Goal: Navigation & Orientation: Find specific page/section

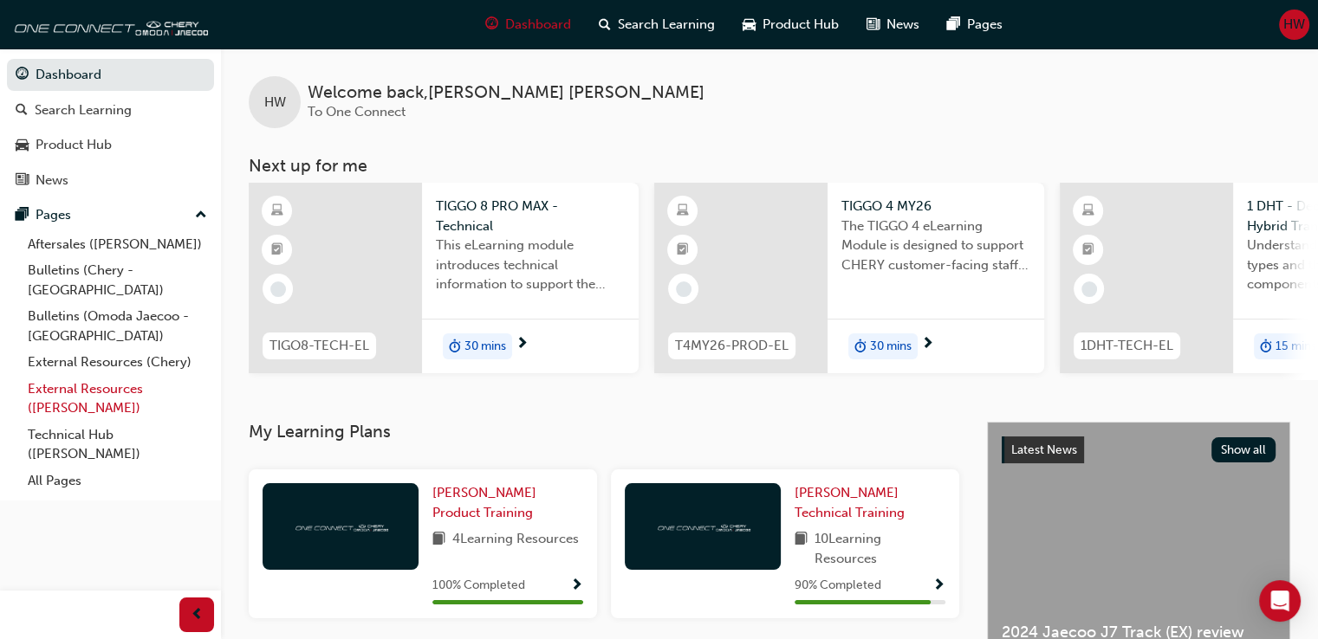
click at [73, 376] on link "External Resources ([PERSON_NAME])" at bounding box center [117, 399] width 193 height 46
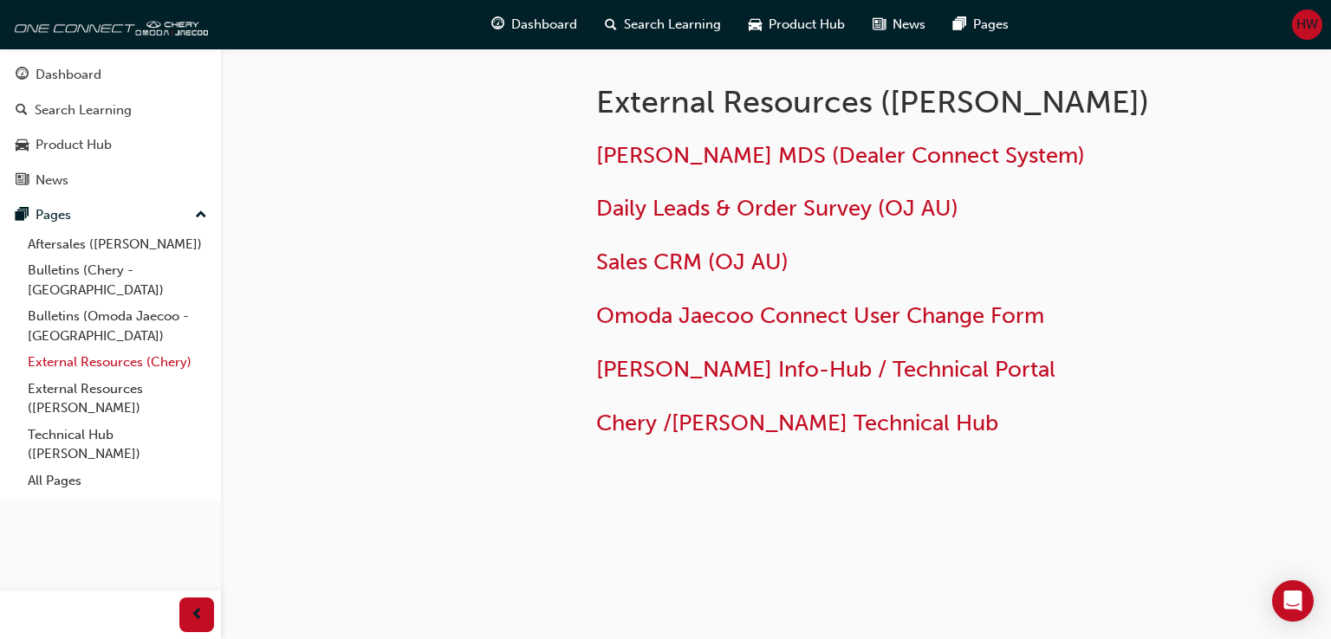
click at [87, 349] on link "External Resources (Chery)" at bounding box center [117, 362] width 193 height 27
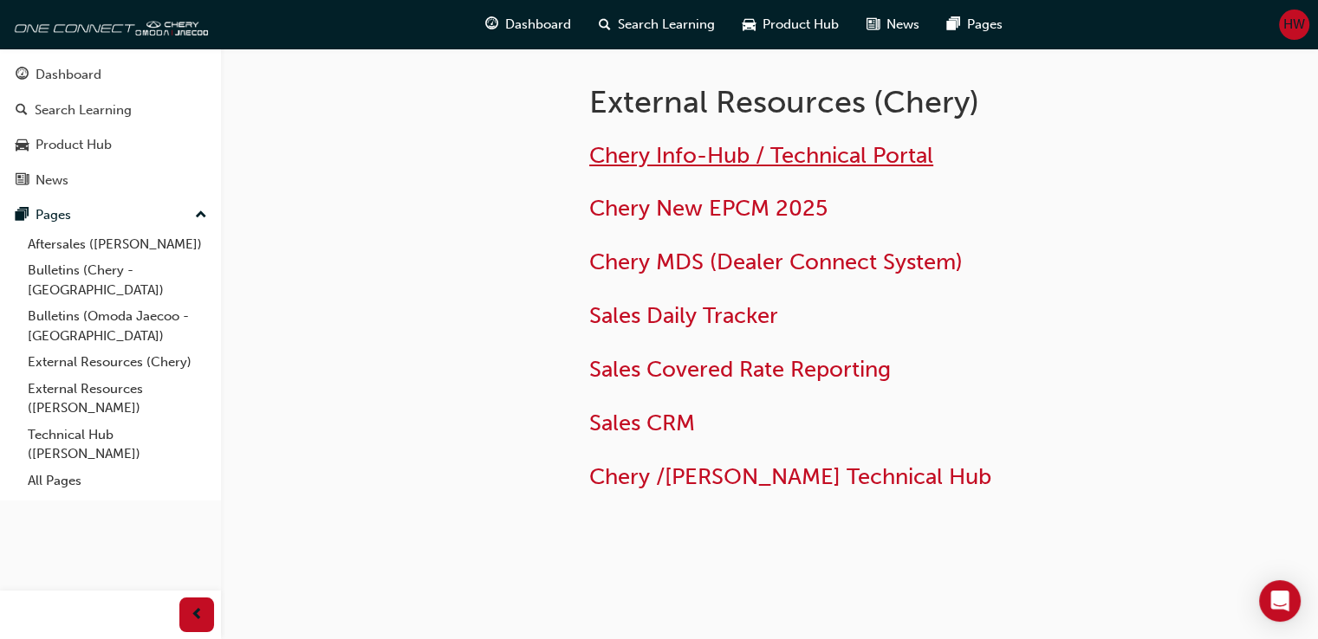
click at [794, 158] on span "Chery Info-Hub / Technical Portal" at bounding box center [761, 155] width 344 height 27
